Goal: Transaction & Acquisition: Purchase product/service

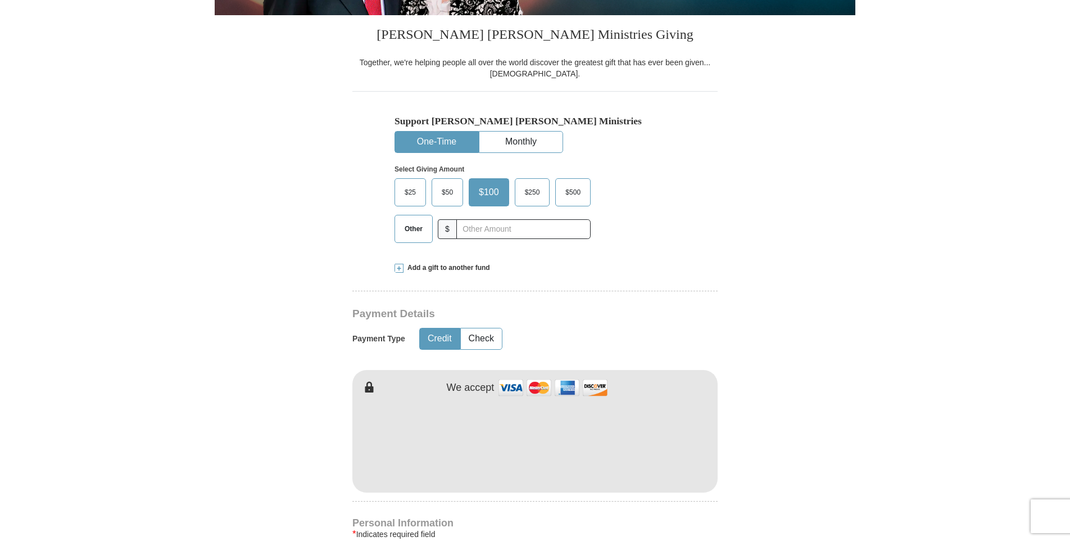
scroll to position [169, 0]
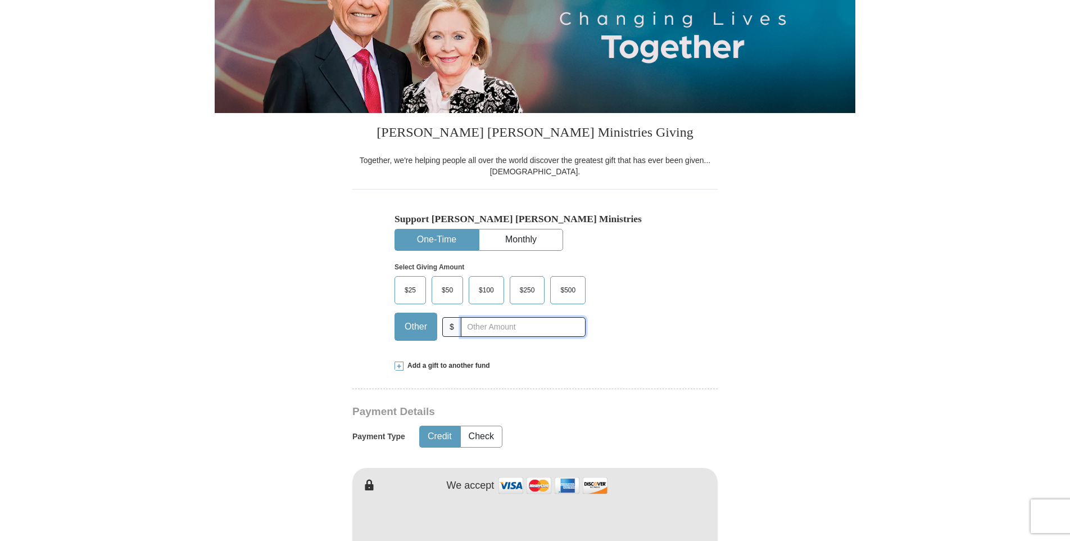
click at [532, 322] on input "text" at bounding box center [523, 327] width 125 height 20
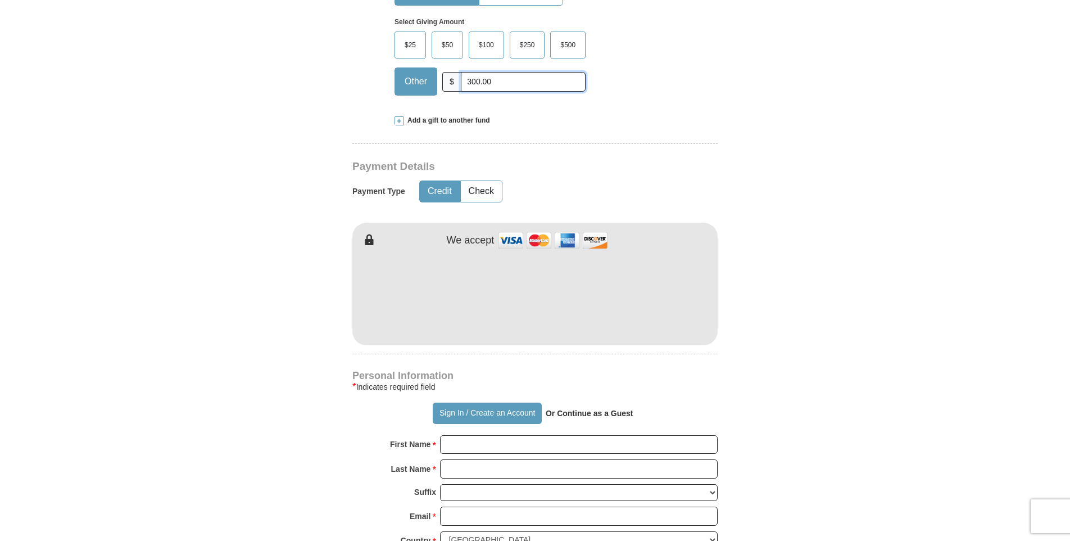
scroll to position [506, 0]
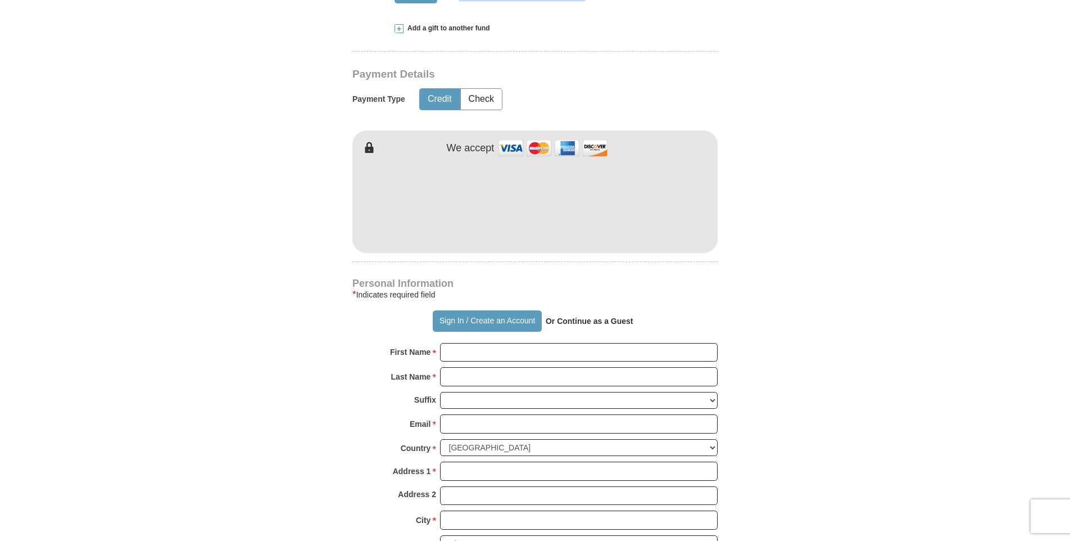
type input "300.00"
click at [537, 348] on input "First Name *" at bounding box center [579, 352] width 278 height 19
click at [471, 94] on button "Check" at bounding box center [481, 99] width 41 height 21
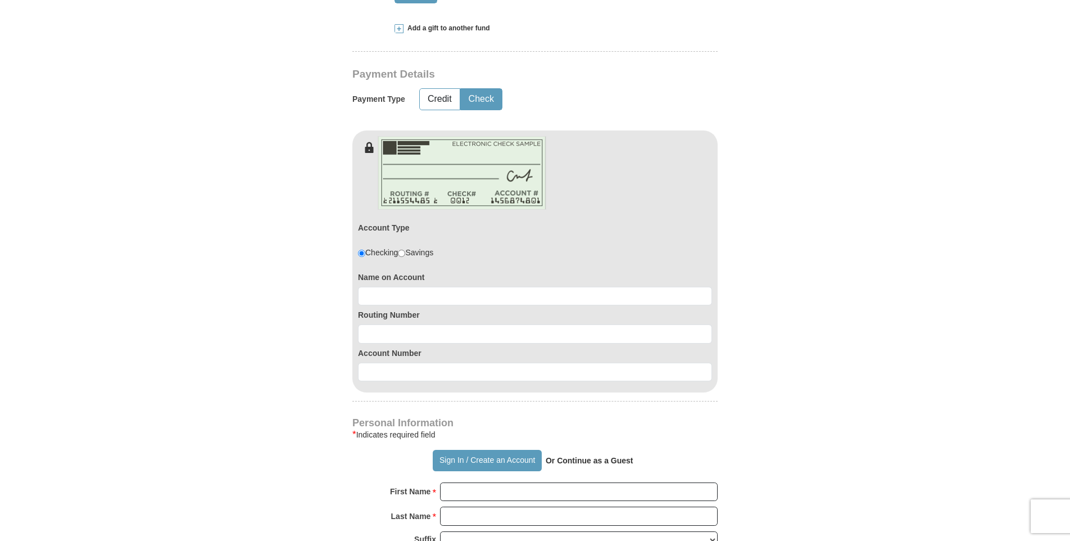
click at [472, 99] on button "Check" at bounding box center [481, 99] width 41 height 21
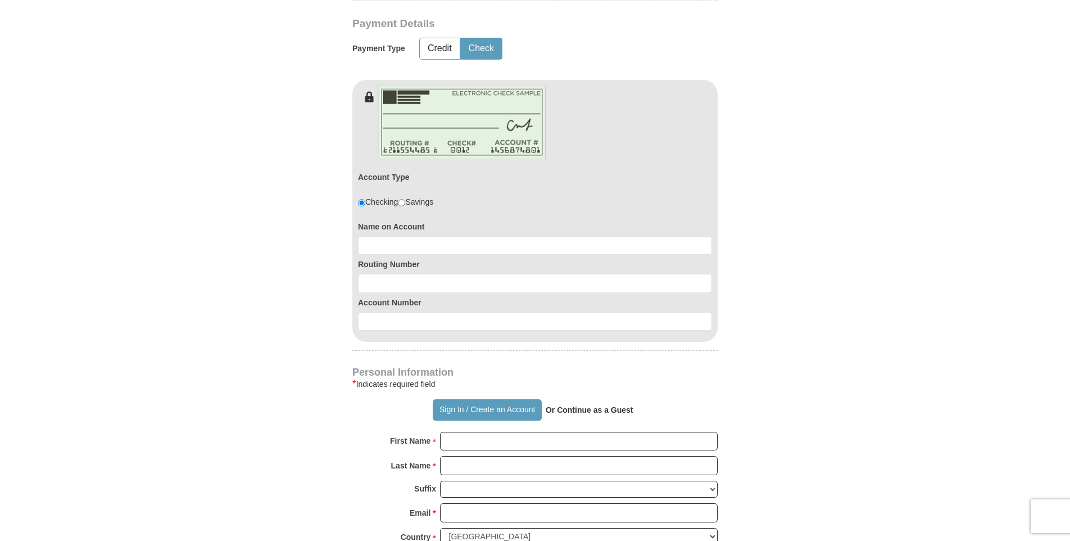
scroll to position [675, 0]
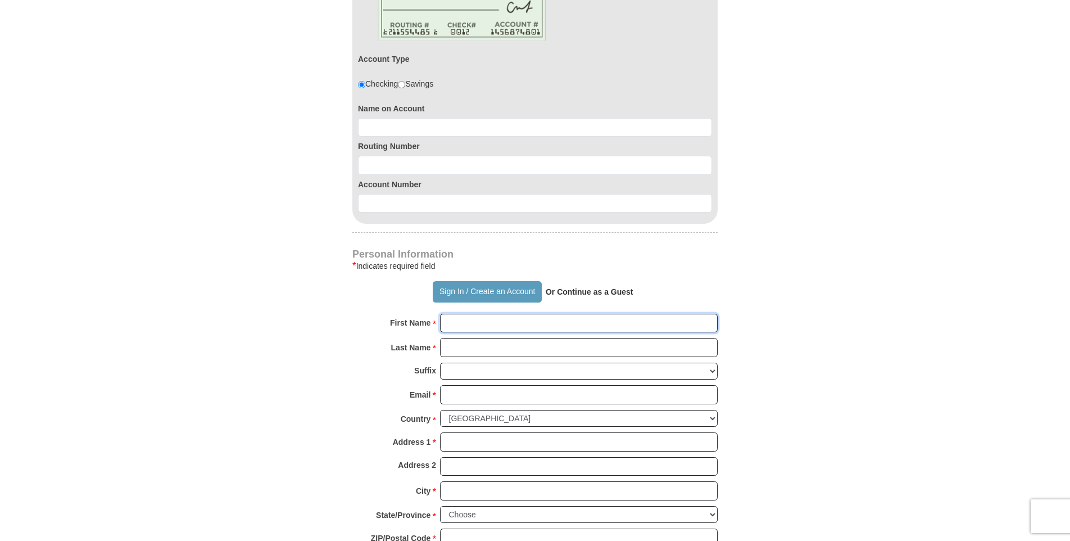
click at [532, 318] on input "First Name *" at bounding box center [579, 323] width 278 height 19
type input "Marie"
type input "Gallegos"
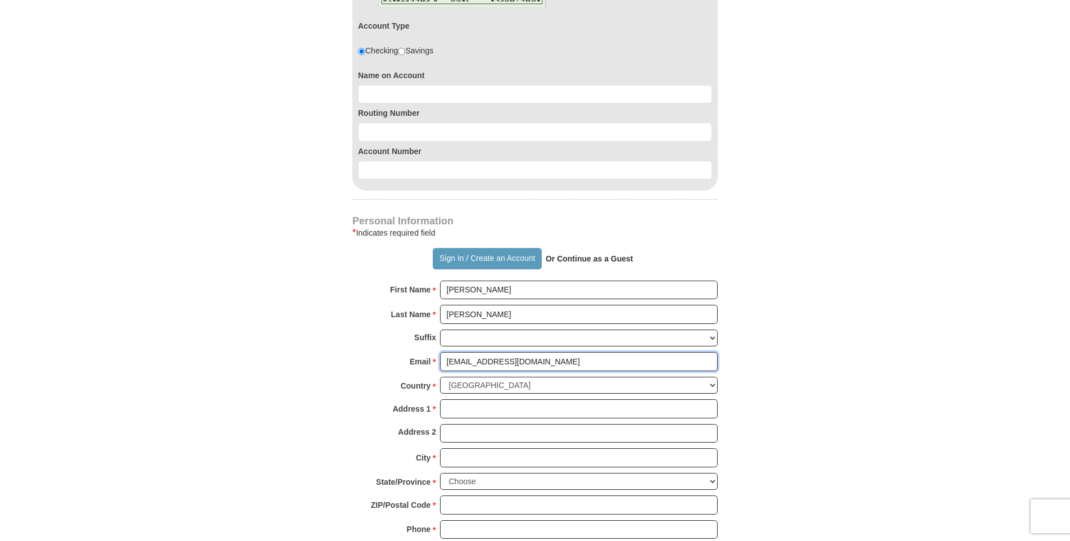
scroll to position [731, 0]
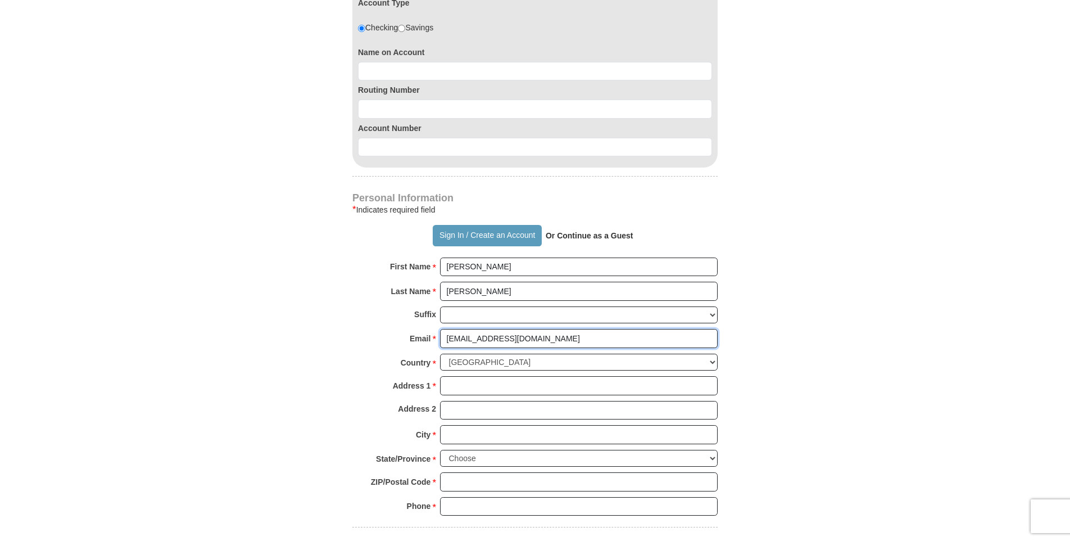
type input "mcgg505@gmail.com"
click at [568, 391] on input "Address 1 *" at bounding box center [579, 385] width 278 height 19
type input "5991 Great Smoky Ave"
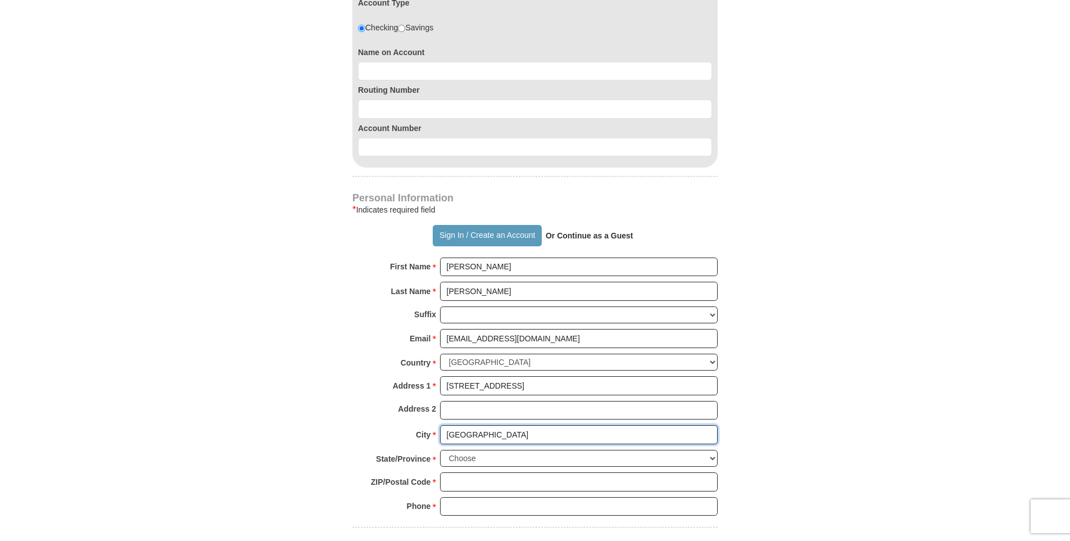
type input "Las Vegas"
select select "NV"
type input "89156"
click at [560, 501] on input "Phone * *" at bounding box center [579, 506] width 278 height 19
click at [459, 509] on input "7025953533" at bounding box center [579, 506] width 278 height 19
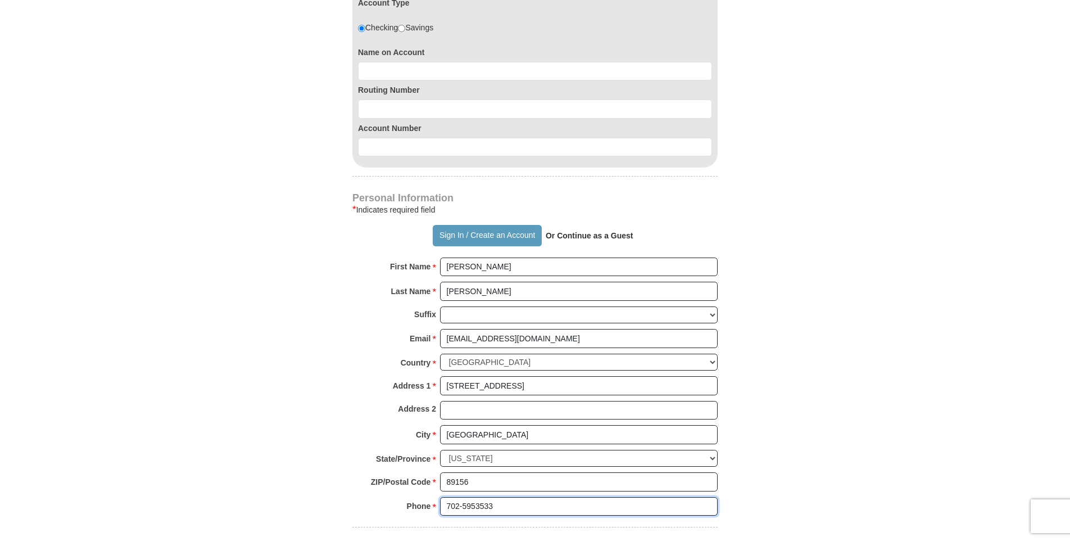
click at [474, 505] on input "702-5953533" at bounding box center [579, 506] width 278 height 19
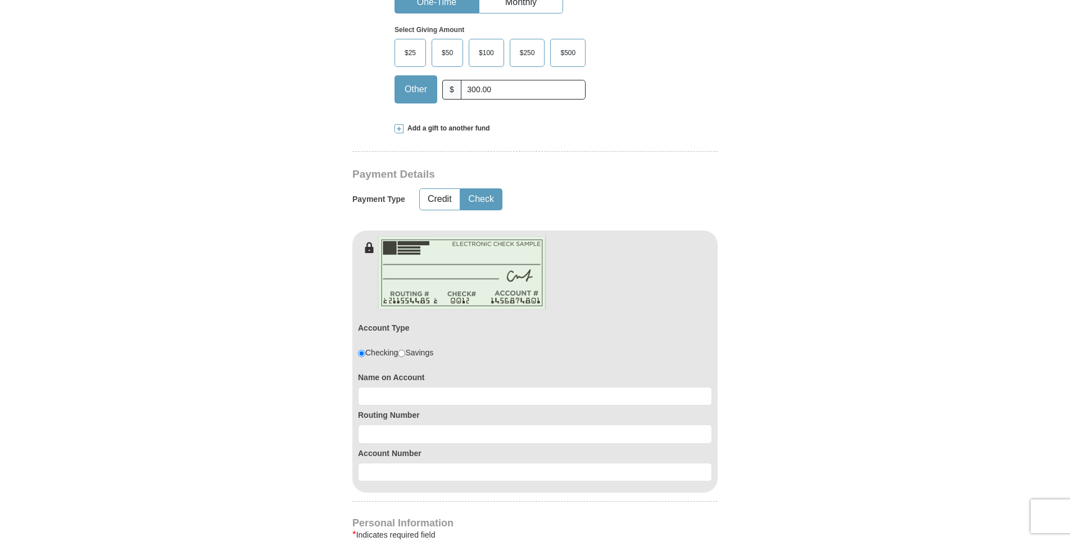
scroll to position [393, 0]
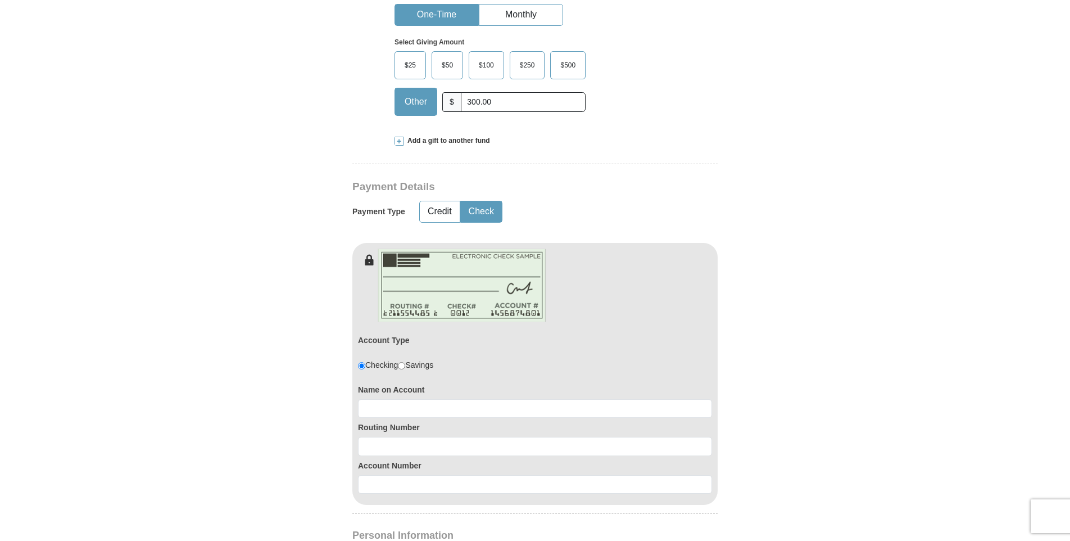
type input "702-595-3533"
click at [456, 410] on input at bounding box center [535, 408] width 354 height 19
type input "Marie Gallegos"
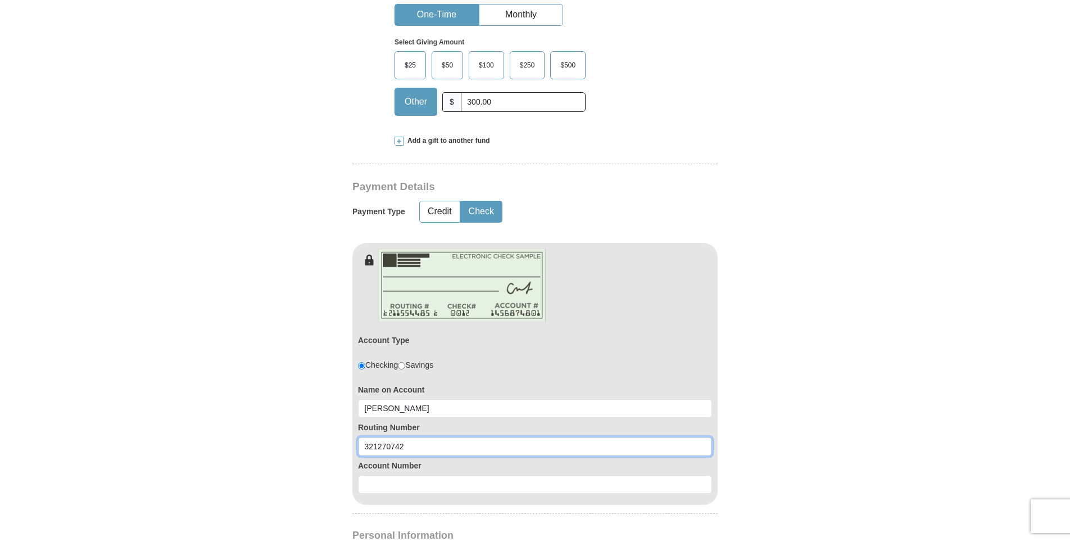
type input "321270742"
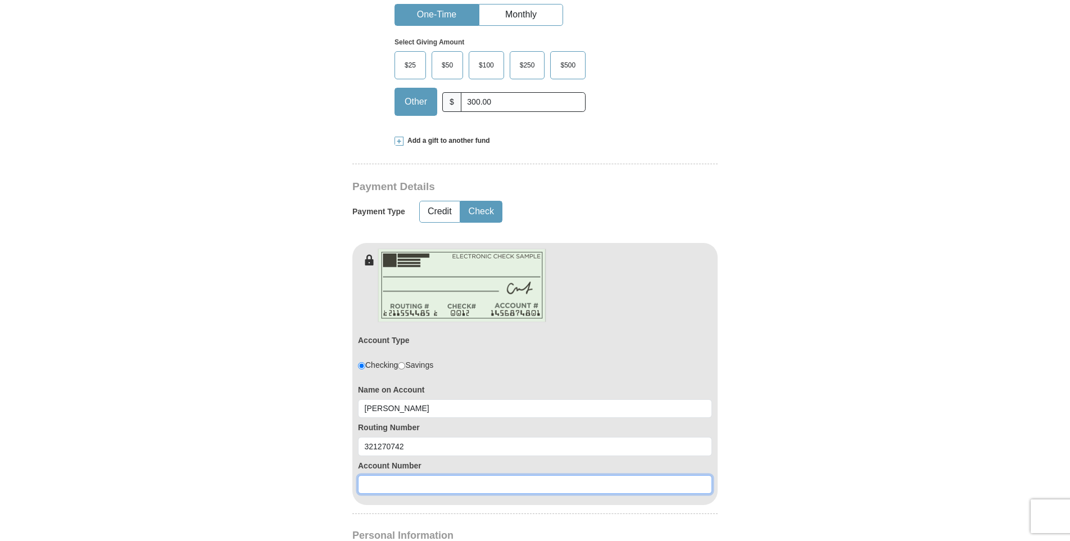
click at [446, 487] on input at bounding box center [535, 484] width 354 height 19
type input "0835592940"
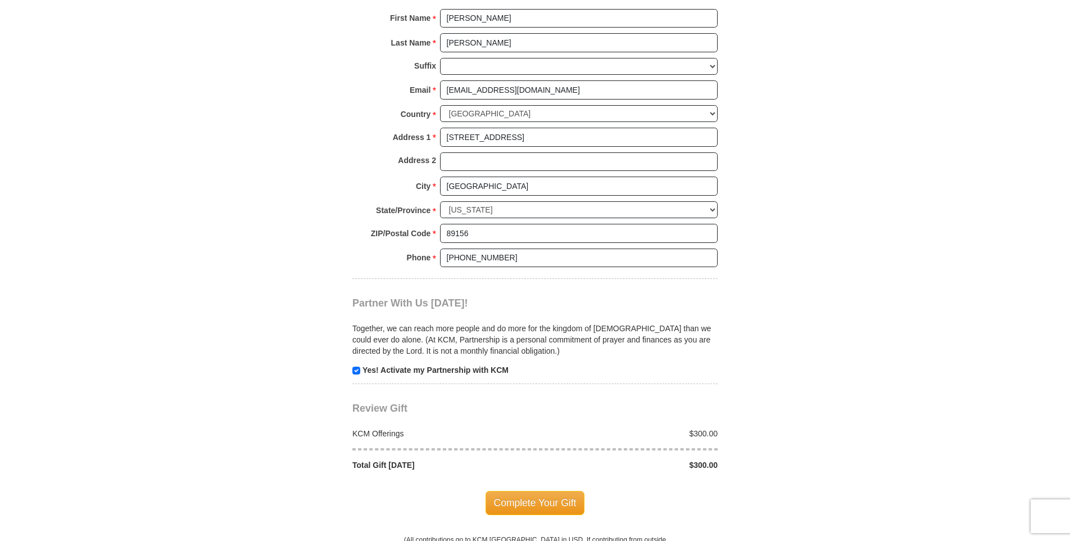
scroll to position [1124, 0]
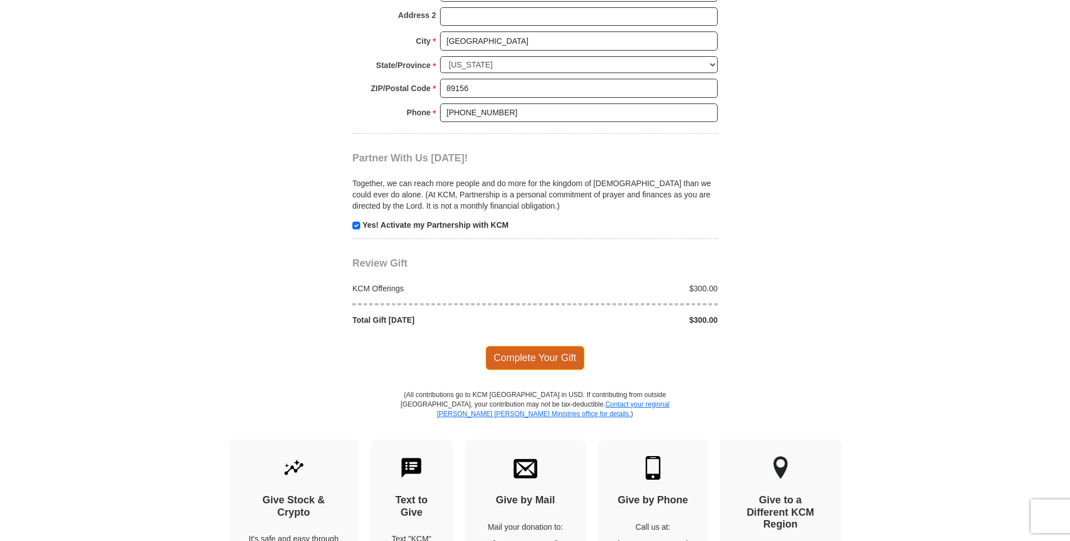
click at [496, 359] on span "Complete Your Gift" at bounding box center [535, 358] width 99 height 24
